Goal: Task Accomplishment & Management: Manage account settings

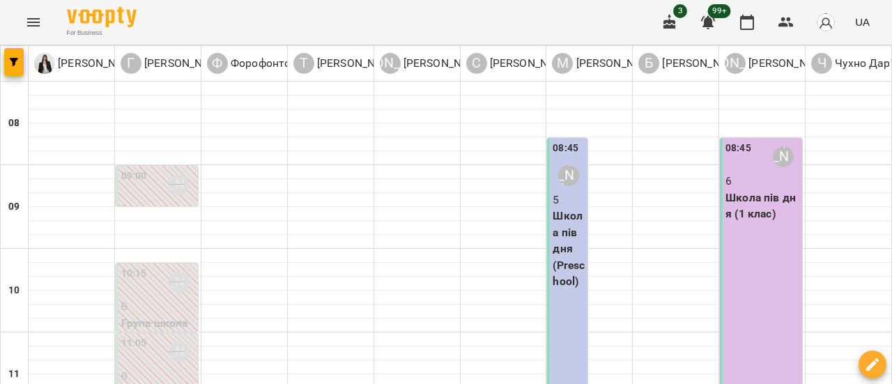
scroll to position [488, 0]
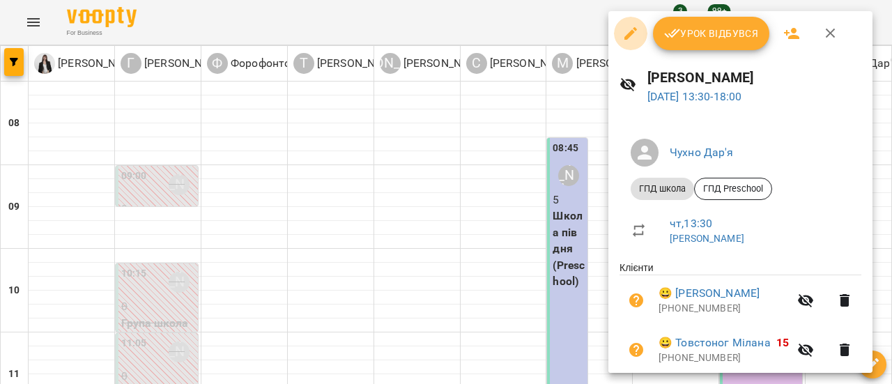
click at [631, 34] on icon "button" at bounding box center [630, 33] width 13 height 13
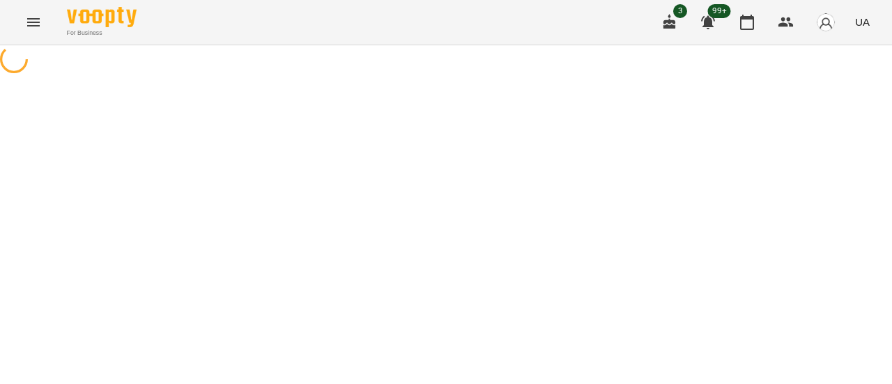
select select "*********"
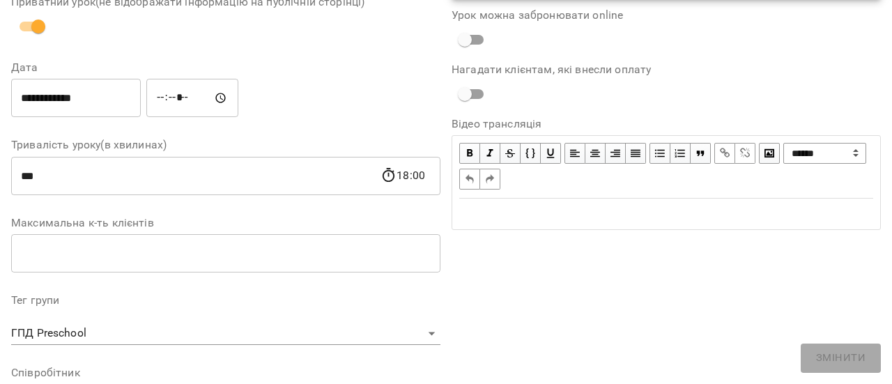
scroll to position [209, 0]
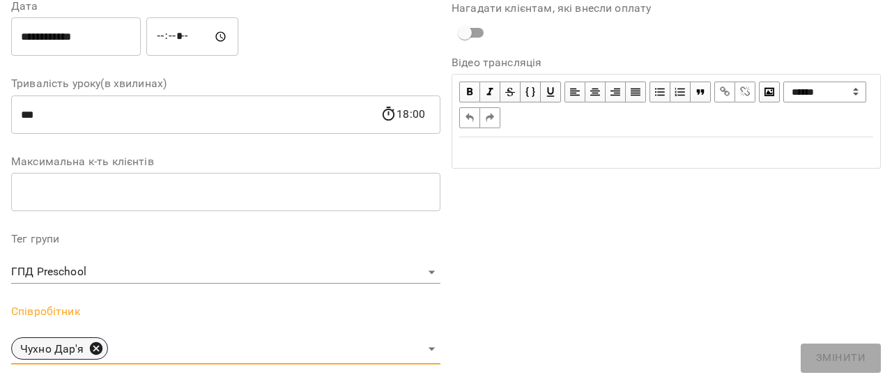
click at [93, 349] on icon at bounding box center [95, 348] width 15 height 15
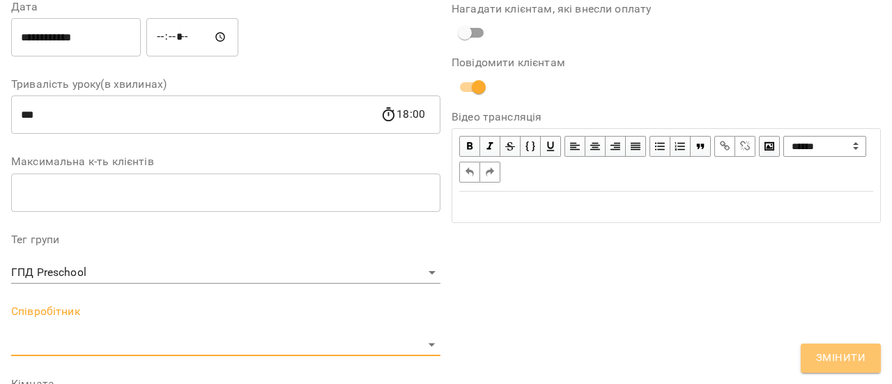
click at [852, 355] on span "Змінити" at bounding box center [840, 358] width 49 height 18
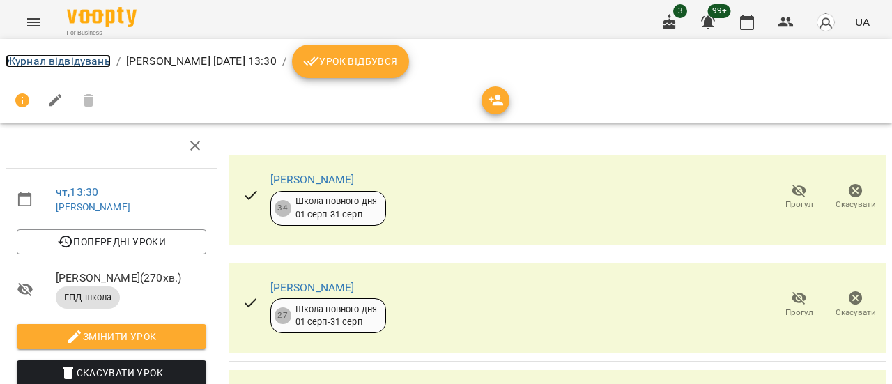
click at [49, 66] on link "Журнал відвідувань" at bounding box center [58, 60] width 105 height 13
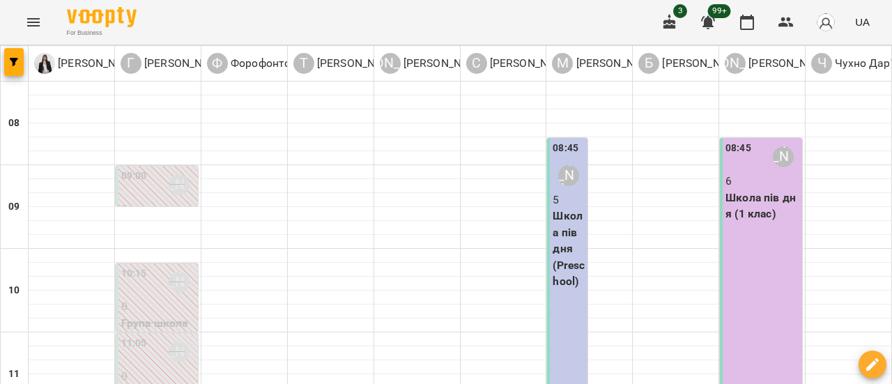
scroll to position [209, 0]
click at [39, 23] on icon "Menu" at bounding box center [33, 22] width 17 height 17
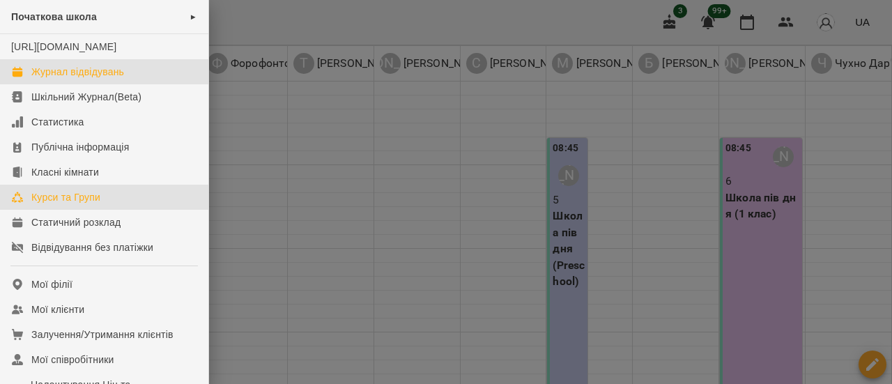
click at [60, 204] on div "Курси та Групи" at bounding box center [65, 197] width 69 height 14
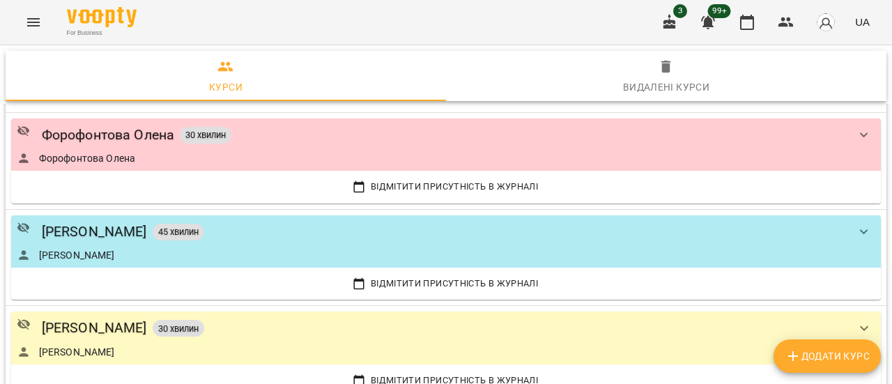
scroll to position [702, 0]
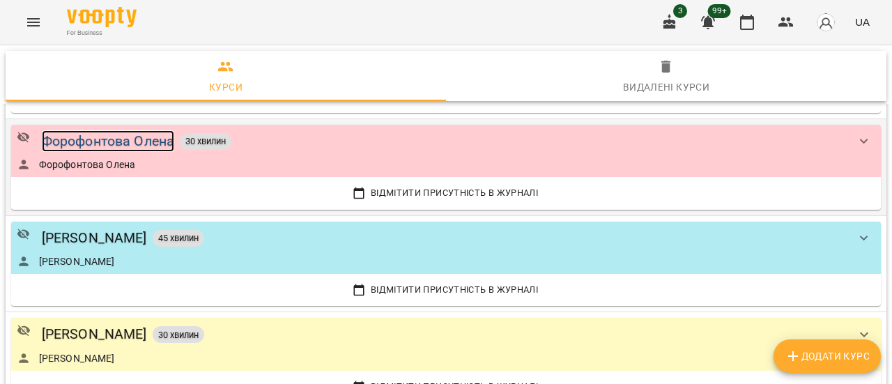
click at [138, 137] on div "Форофонтова Олена" at bounding box center [108, 141] width 133 height 22
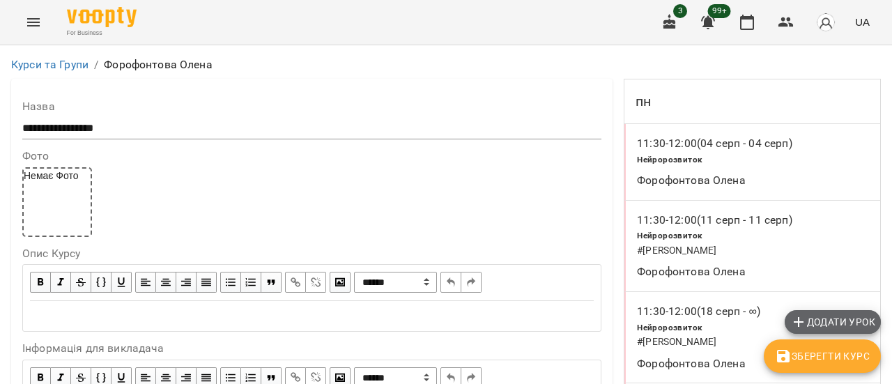
click at [837, 315] on span "Додати урок" at bounding box center [832, 322] width 85 height 17
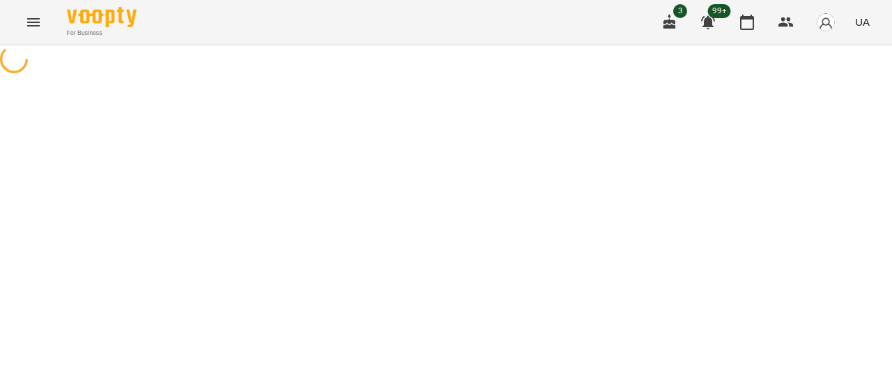
select select "**********"
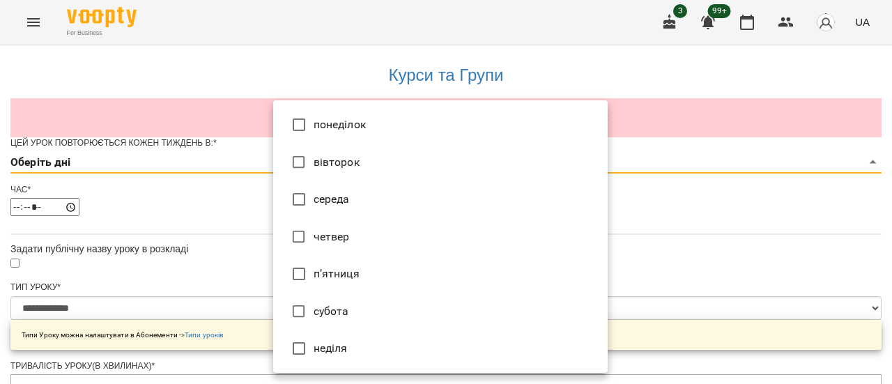
click at [325, 235] on li "четвер" at bounding box center [440, 237] width 334 height 38
type input "*"
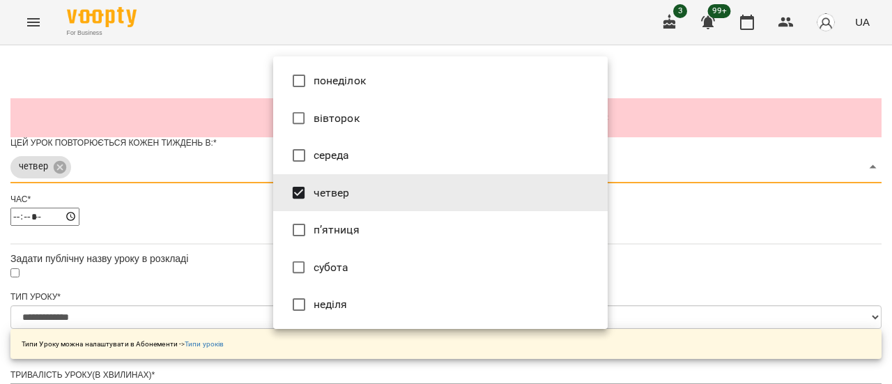
click at [656, 227] on div at bounding box center [446, 192] width 892 height 384
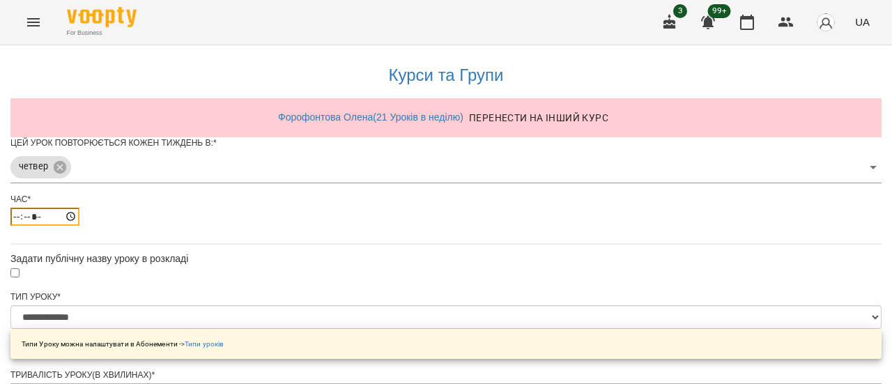
click at [79, 226] on input "*****" at bounding box center [44, 217] width 69 height 18
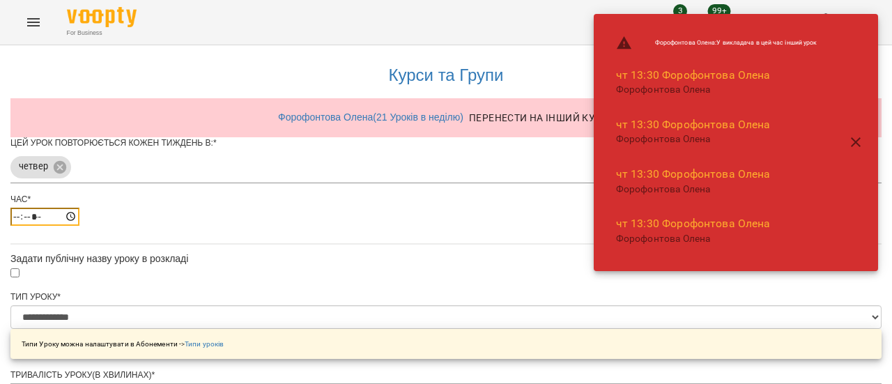
type input "*****"
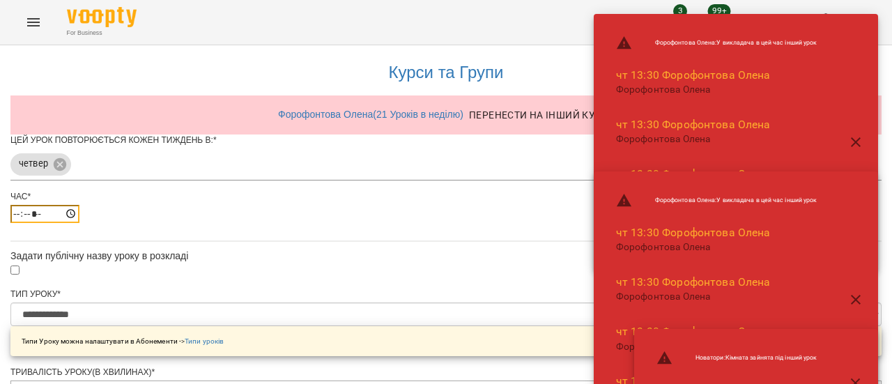
scroll to position [70, 0]
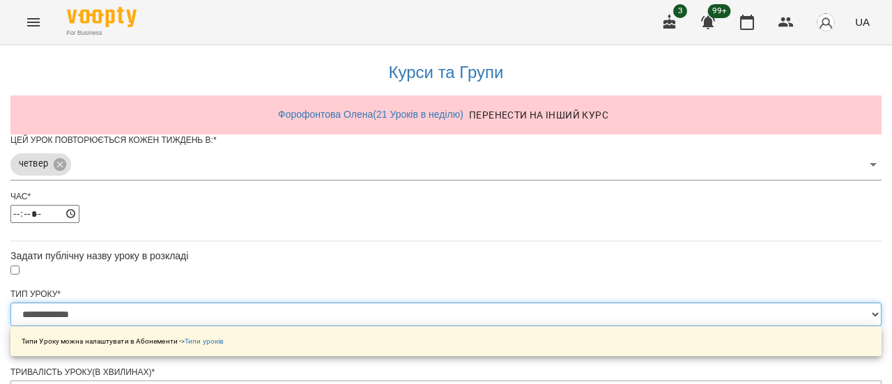
click at [603, 302] on select "**********" at bounding box center [445, 314] width 871 height 24
select select "*********"
click at [273, 302] on select "**********" at bounding box center [445, 314] width 871 height 24
type input "***"
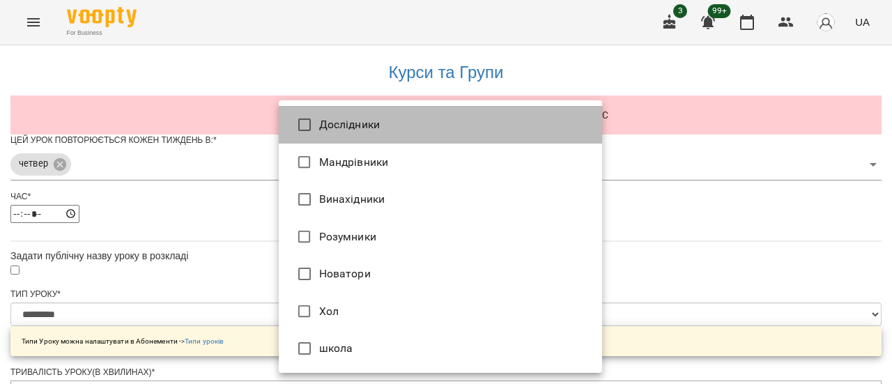
click at [339, 130] on li "Дослідники" at bounding box center [440, 125] width 323 height 38
type input "**********"
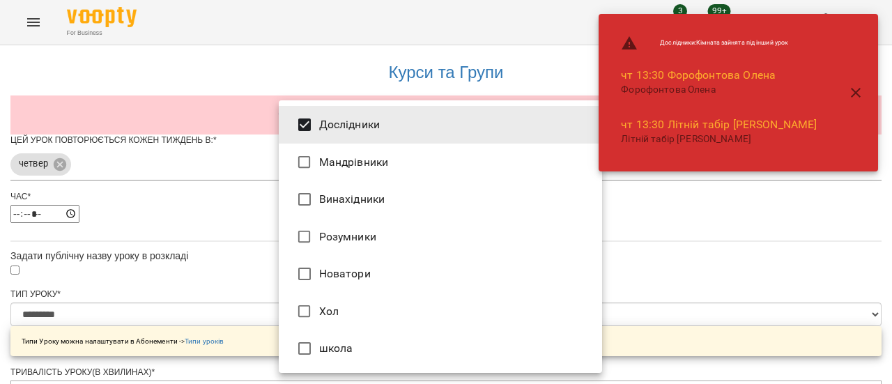
click at [677, 209] on div at bounding box center [446, 192] width 892 height 384
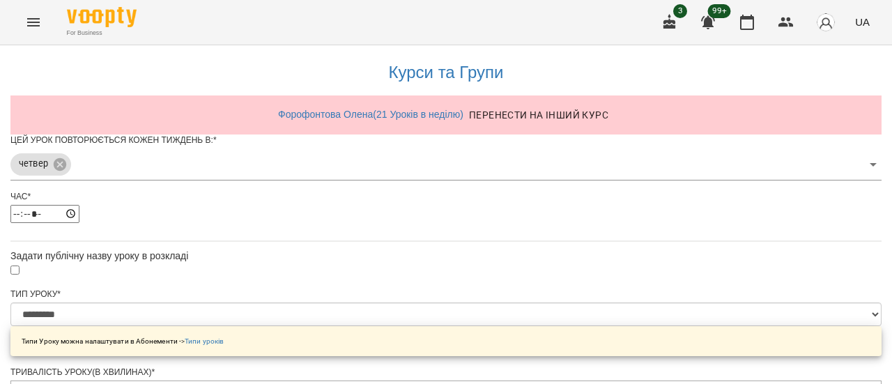
scroll to position [588, 0]
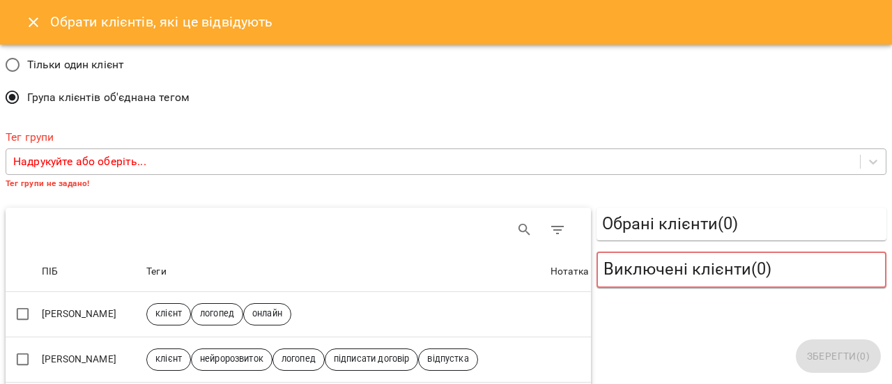
click at [103, 157] on p "Надрукуйте або оберіть..." at bounding box center [79, 161] width 133 height 17
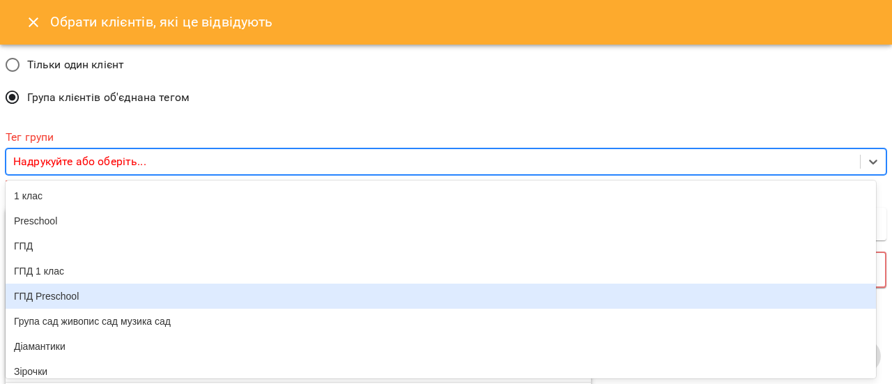
click at [61, 303] on div "ГПД Preschool" at bounding box center [441, 296] width 870 height 25
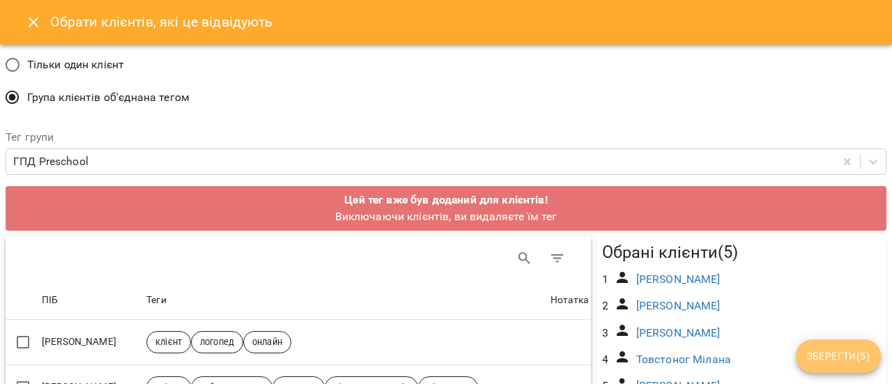
click at [850, 361] on span "Зберегти ( 5 )" at bounding box center [838, 356] width 63 height 17
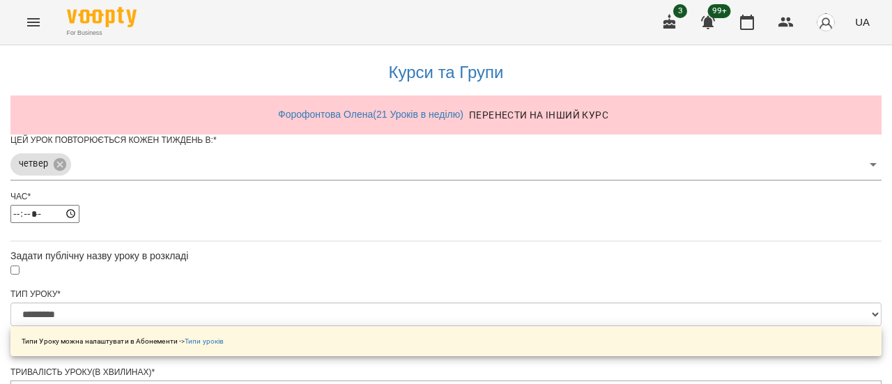
scroll to position [697, 0]
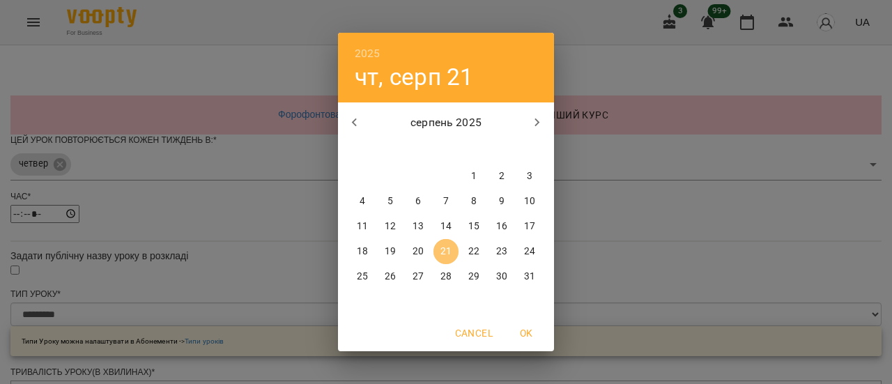
click at [449, 249] on p "21" at bounding box center [445, 252] width 11 height 14
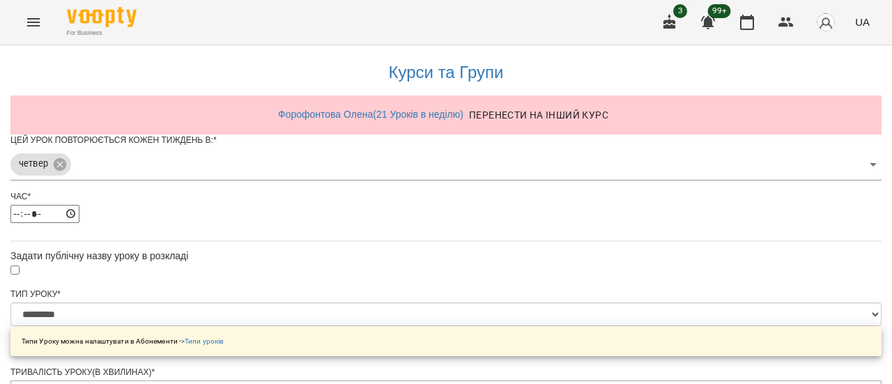
scroll to position [736, 0]
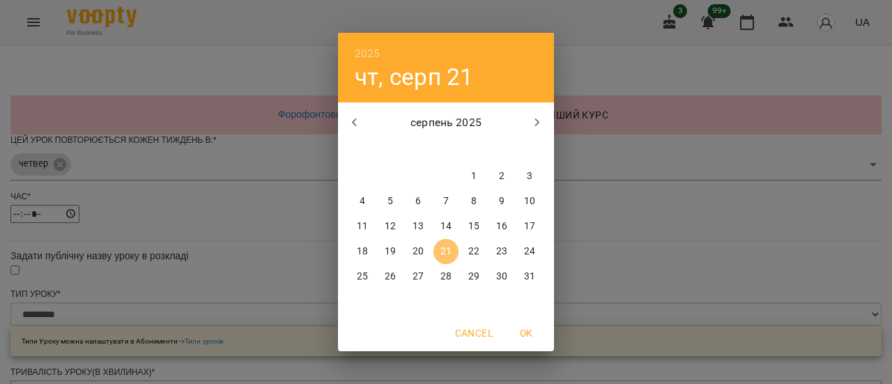
click at [452, 247] on span "21" at bounding box center [445, 252] width 25 height 14
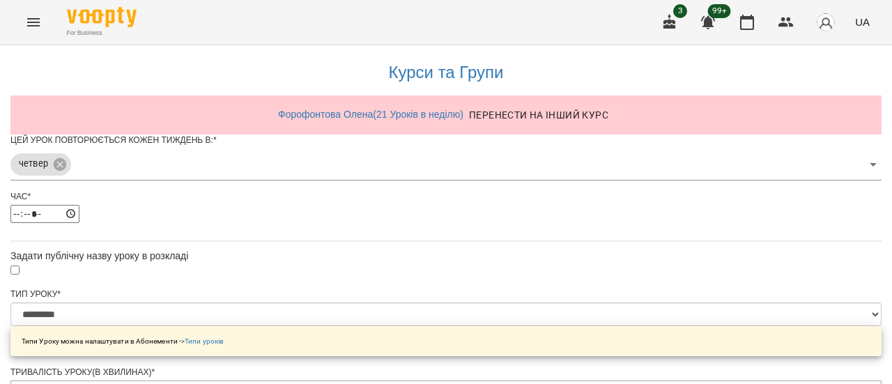
scroll to position [785, 0]
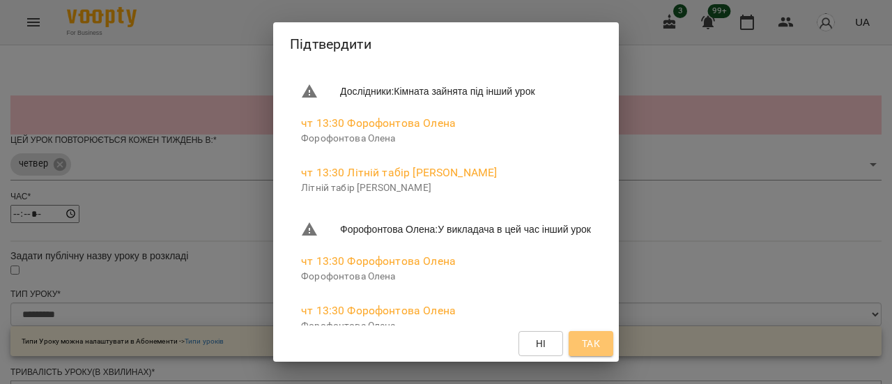
click at [600, 345] on span "Так" at bounding box center [591, 343] width 18 height 17
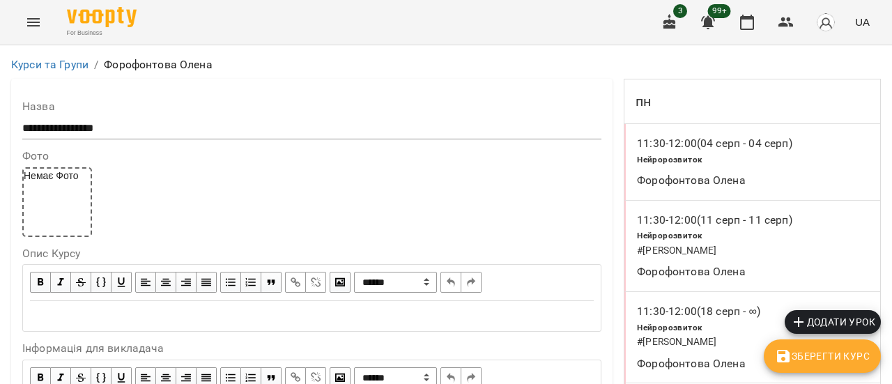
click at [30, 16] on icon "Menu" at bounding box center [33, 22] width 17 height 17
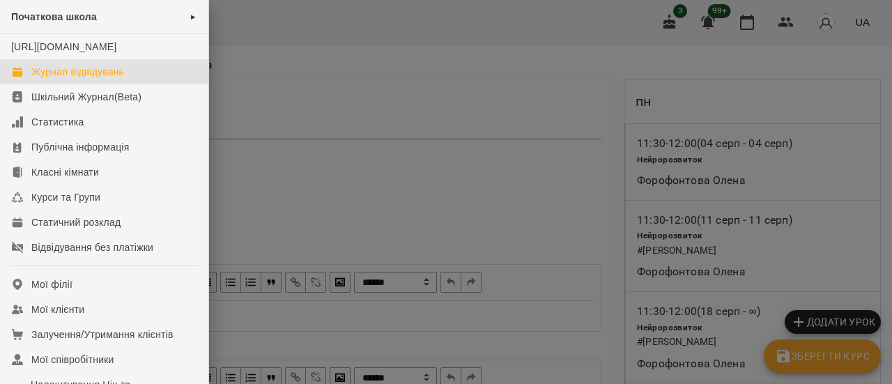
click at [84, 79] on div "Журнал відвідувань" at bounding box center [77, 72] width 93 height 14
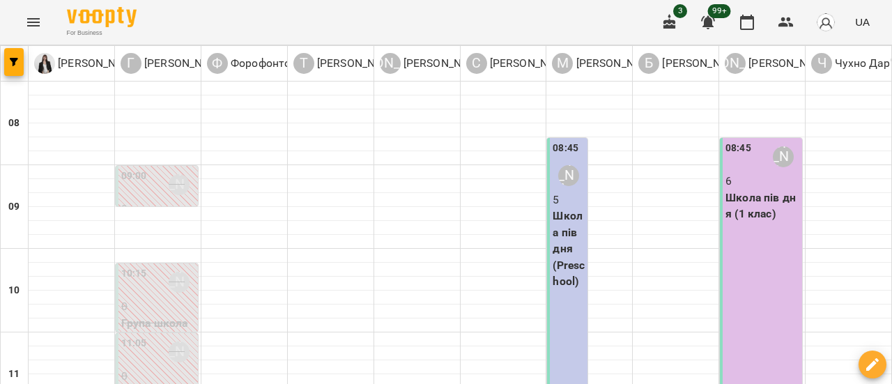
scroll to position [488, 0]
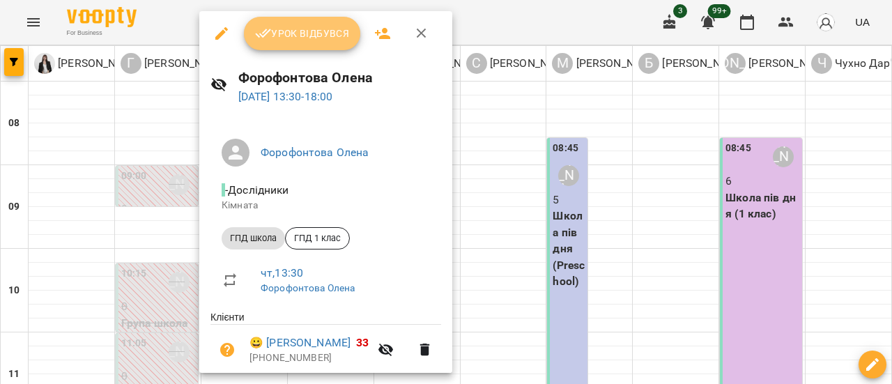
click at [314, 37] on span "Урок відбувся" at bounding box center [302, 33] width 95 height 17
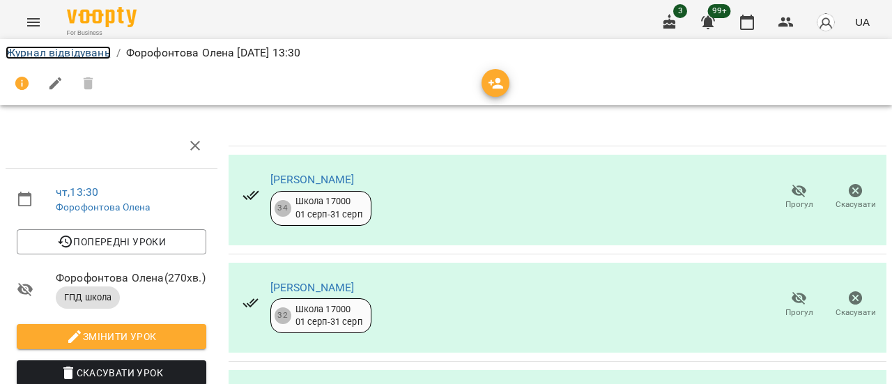
click at [46, 47] on link "Журнал відвідувань" at bounding box center [58, 52] width 105 height 13
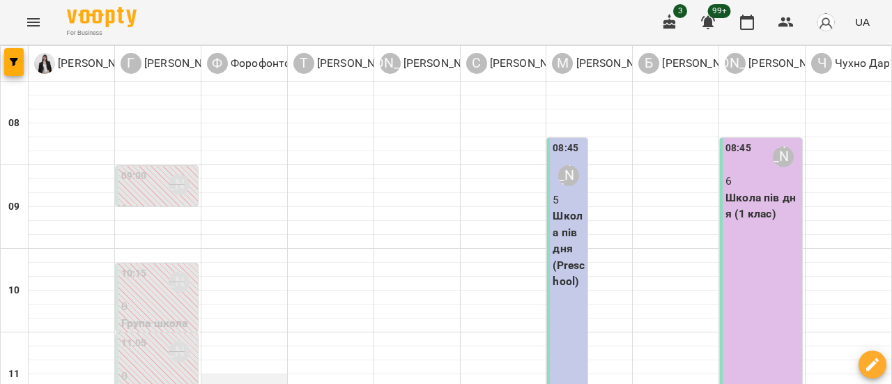
scroll to position [488, 0]
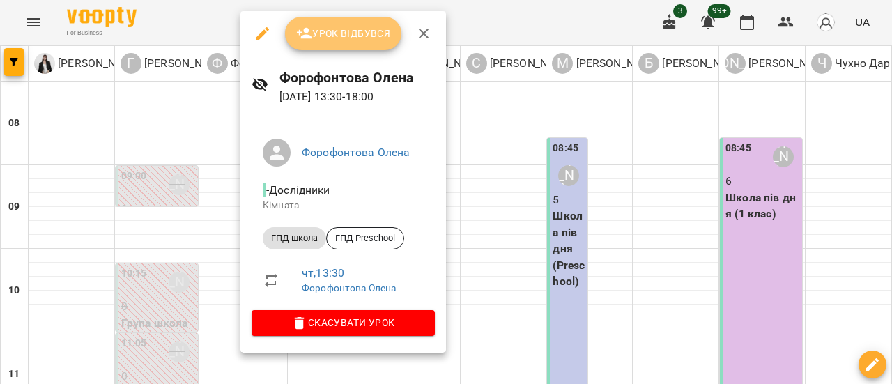
click at [339, 43] on button "Урок відбувся" at bounding box center [343, 33] width 117 height 33
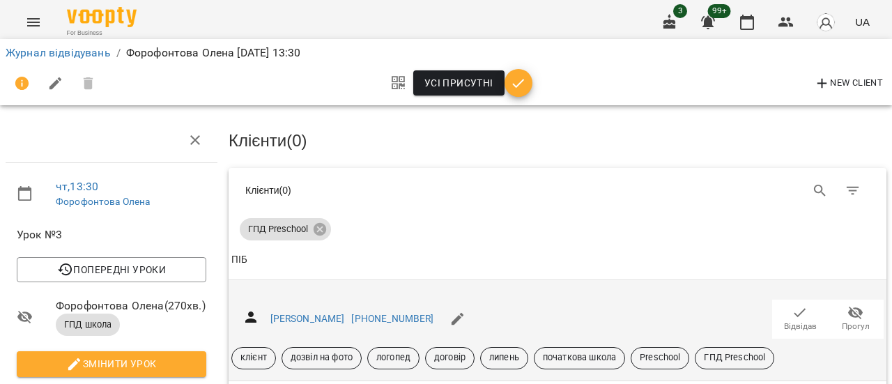
scroll to position [139, 0]
click at [796, 304] on icon "button" at bounding box center [799, 312] width 17 height 17
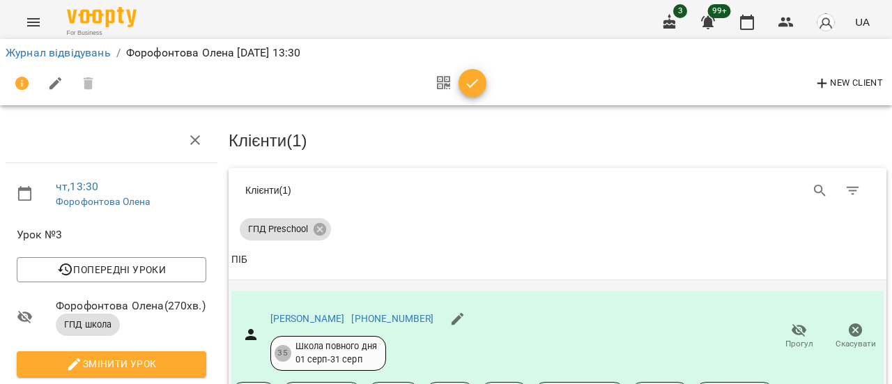
scroll to position [279, 0]
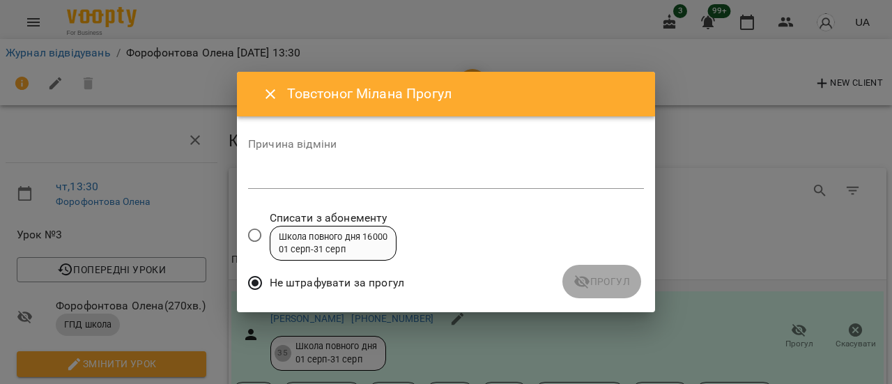
click at [308, 185] on div "*" at bounding box center [446, 178] width 396 height 22
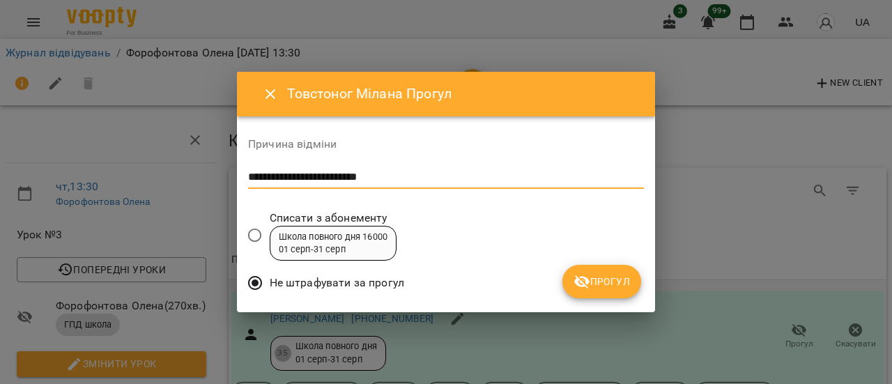
type textarea "**********"
click at [581, 284] on icon "submit" at bounding box center [581, 281] width 17 height 17
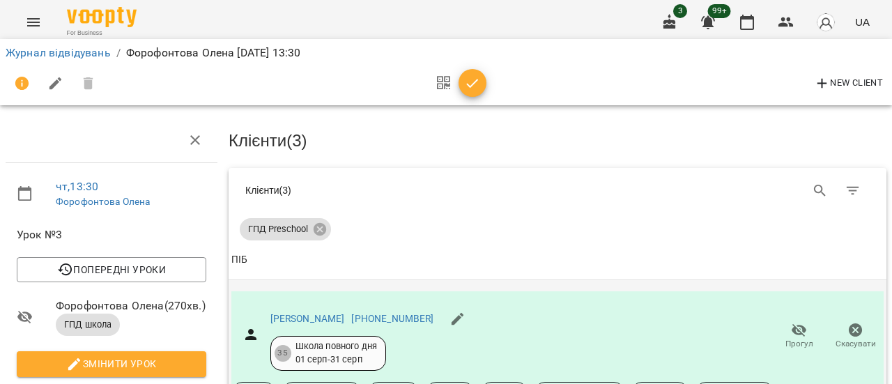
scroll to position [573, 0]
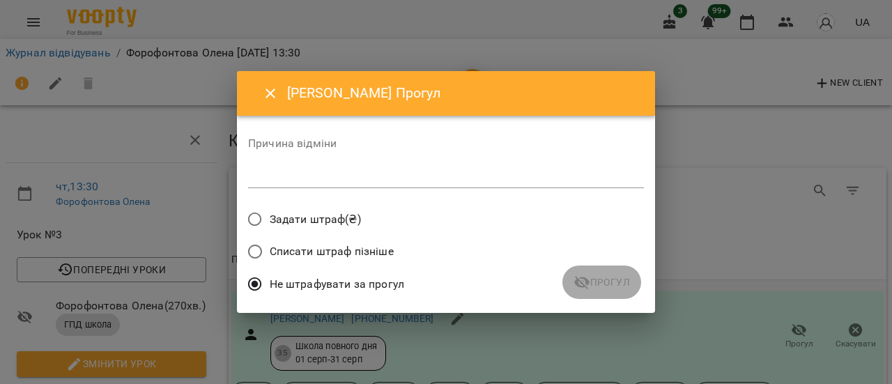
click at [300, 180] on textarea at bounding box center [446, 176] width 396 height 13
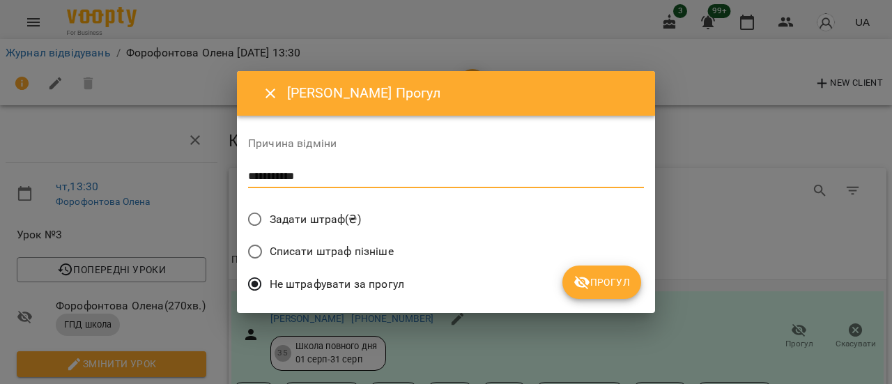
type textarea "**********"
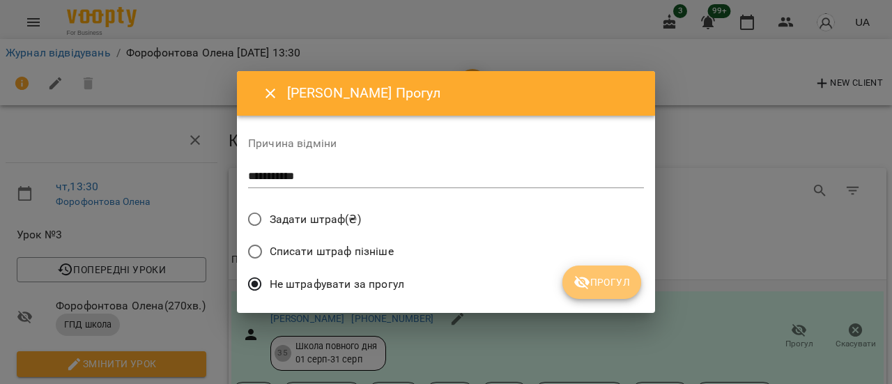
click at [584, 286] on icon "submit" at bounding box center [581, 282] width 15 height 13
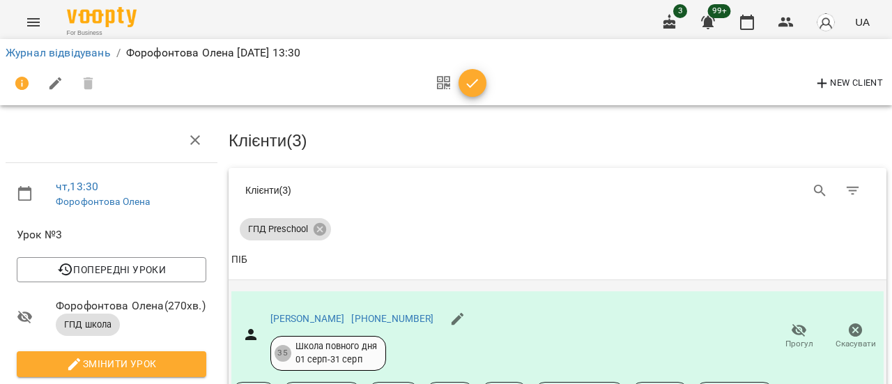
scroll to position [0, 0]
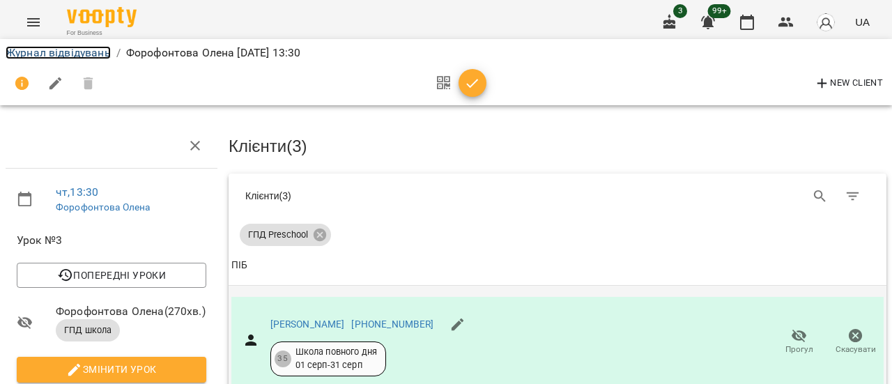
click at [88, 55] on link "Журнал відвідувань" at bounding box center [58, 52] width 105 height 13
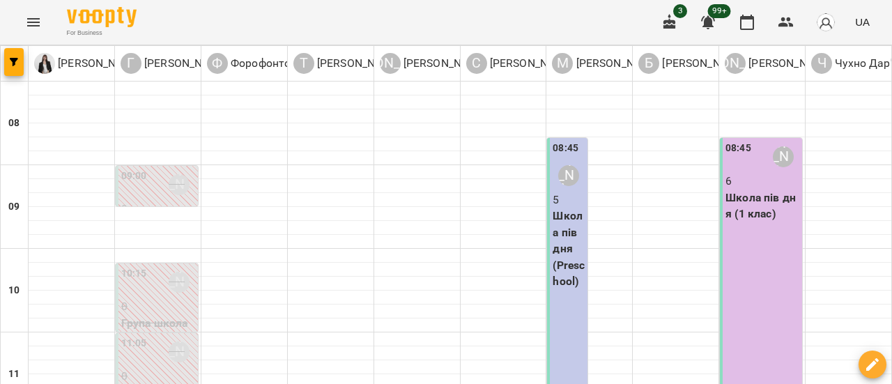
scroll to position [514, 0]
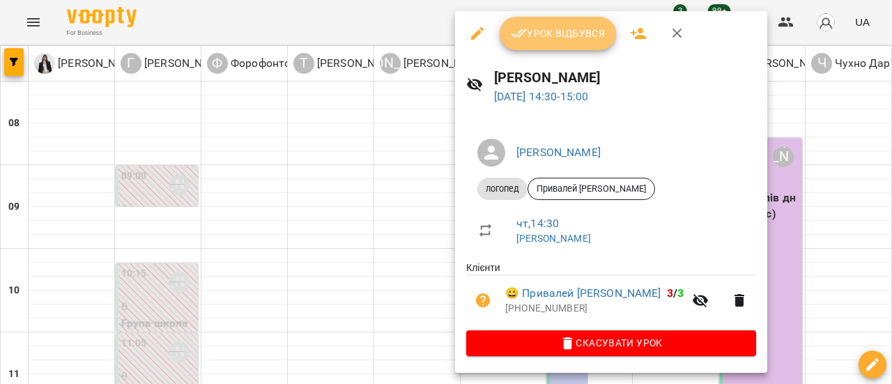
click at [582, 40] on span "Урок відбувся" at bounding box center [558, 33] width 95 height 17
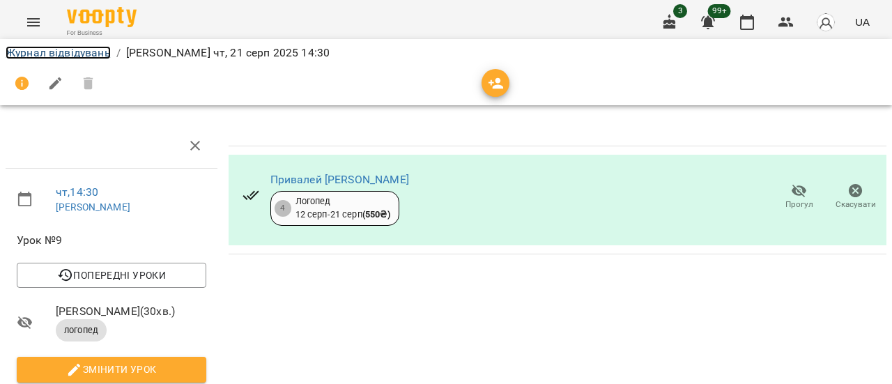
click at [84, 55] on link "Журнал відвідувань" at bounding box center [58, 52] width 105 height 13
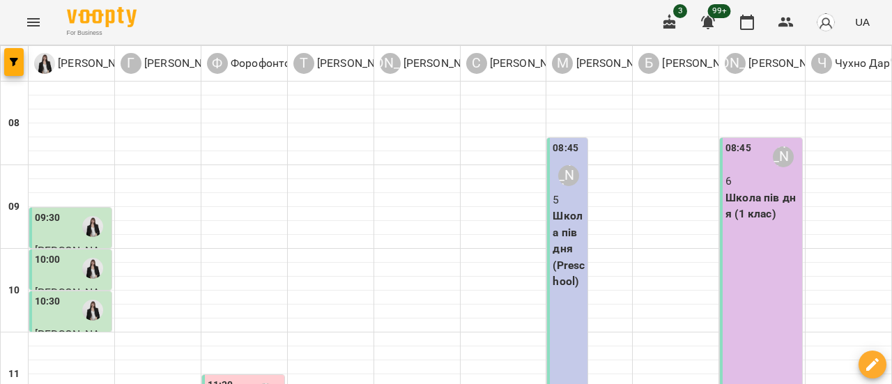
scroll to position [627, 0]
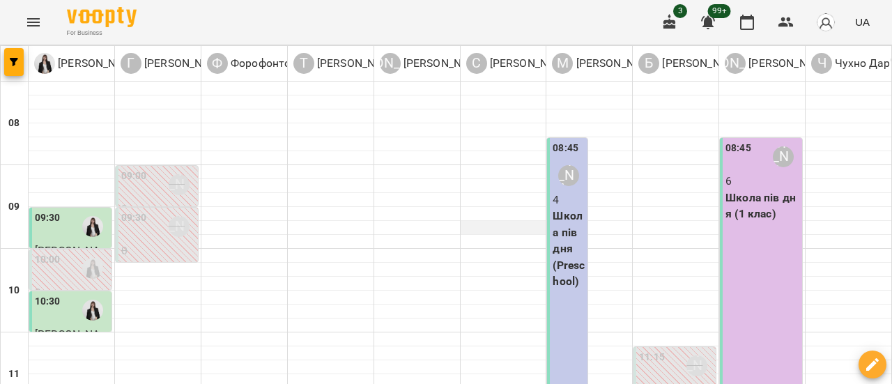
scroll to position [0, 0]
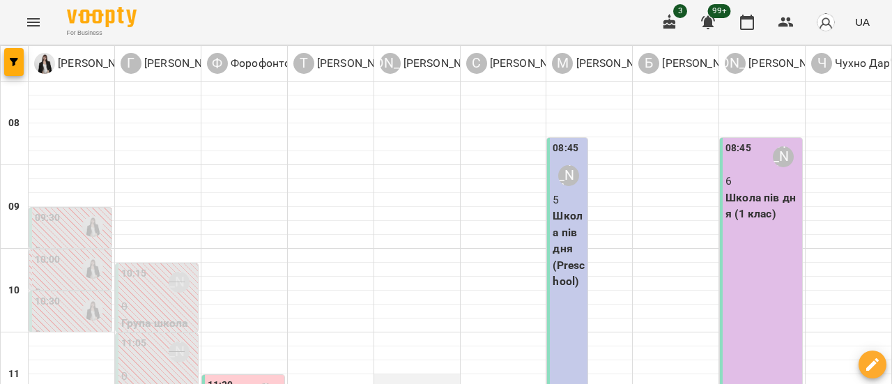
scroll to position [209, 0]
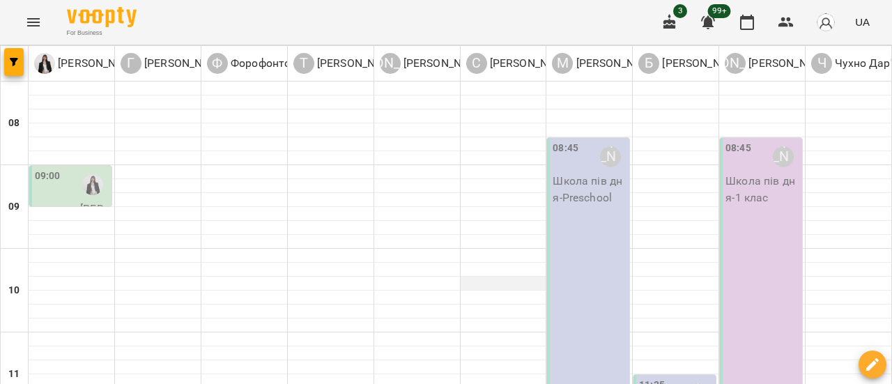
scroll to position [0, 0]
